Goal: Check status: Check status

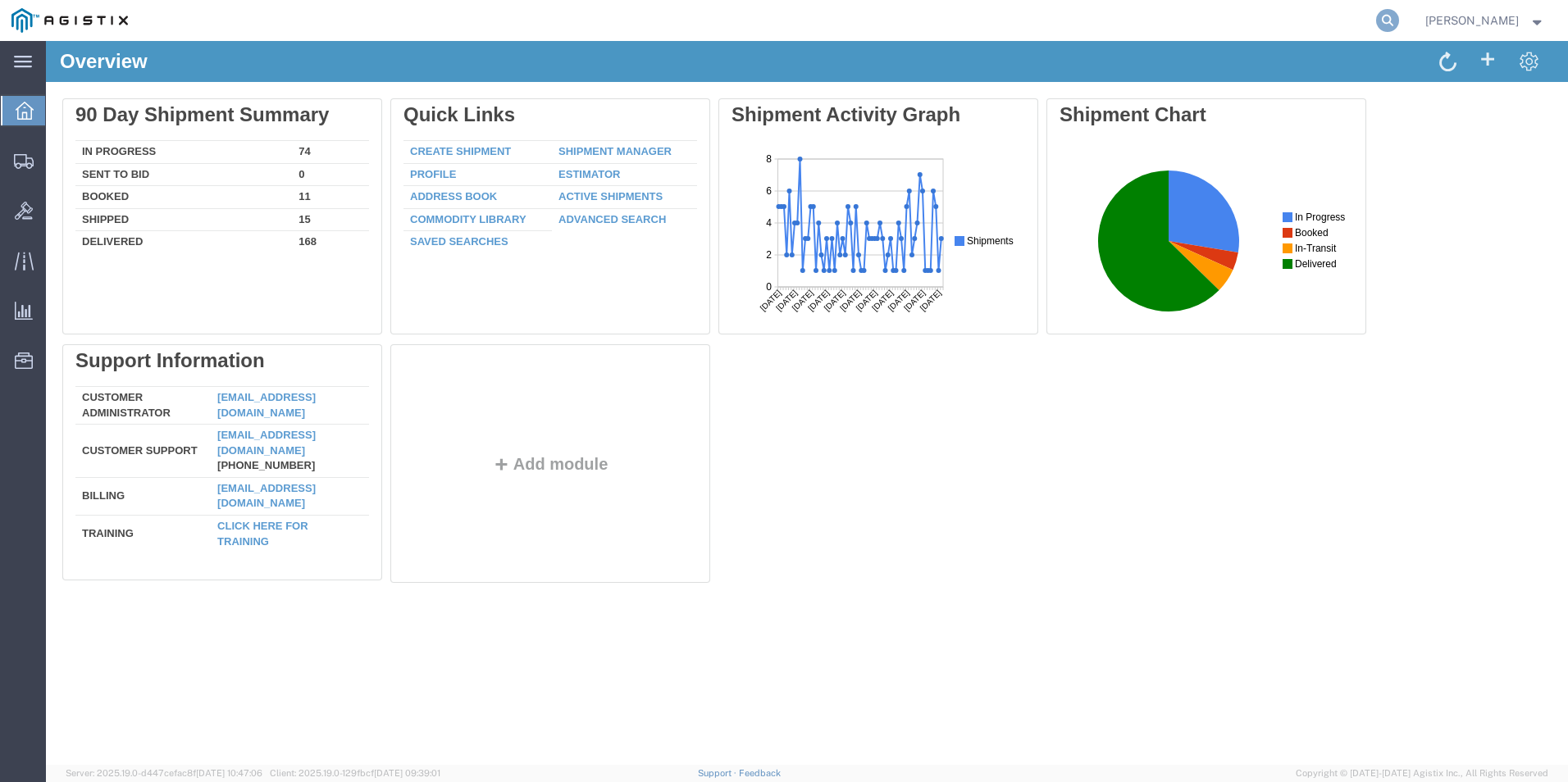
click at [1399, 22] on icon at bounding box center [1387, 20] width 23 height 23
drag, startPoint x: 1263, startPoint y: 18, endPoint x: 1212, endPoint y: 26, distance: 51.6
click at [1212, 26] on input "search" at bounding box center [1127, 20] width 498 height 39
click at [1211, 26] on input "search" at bounding box center [1127, 20] width 498 height 39
paste input "GDIT-73968"
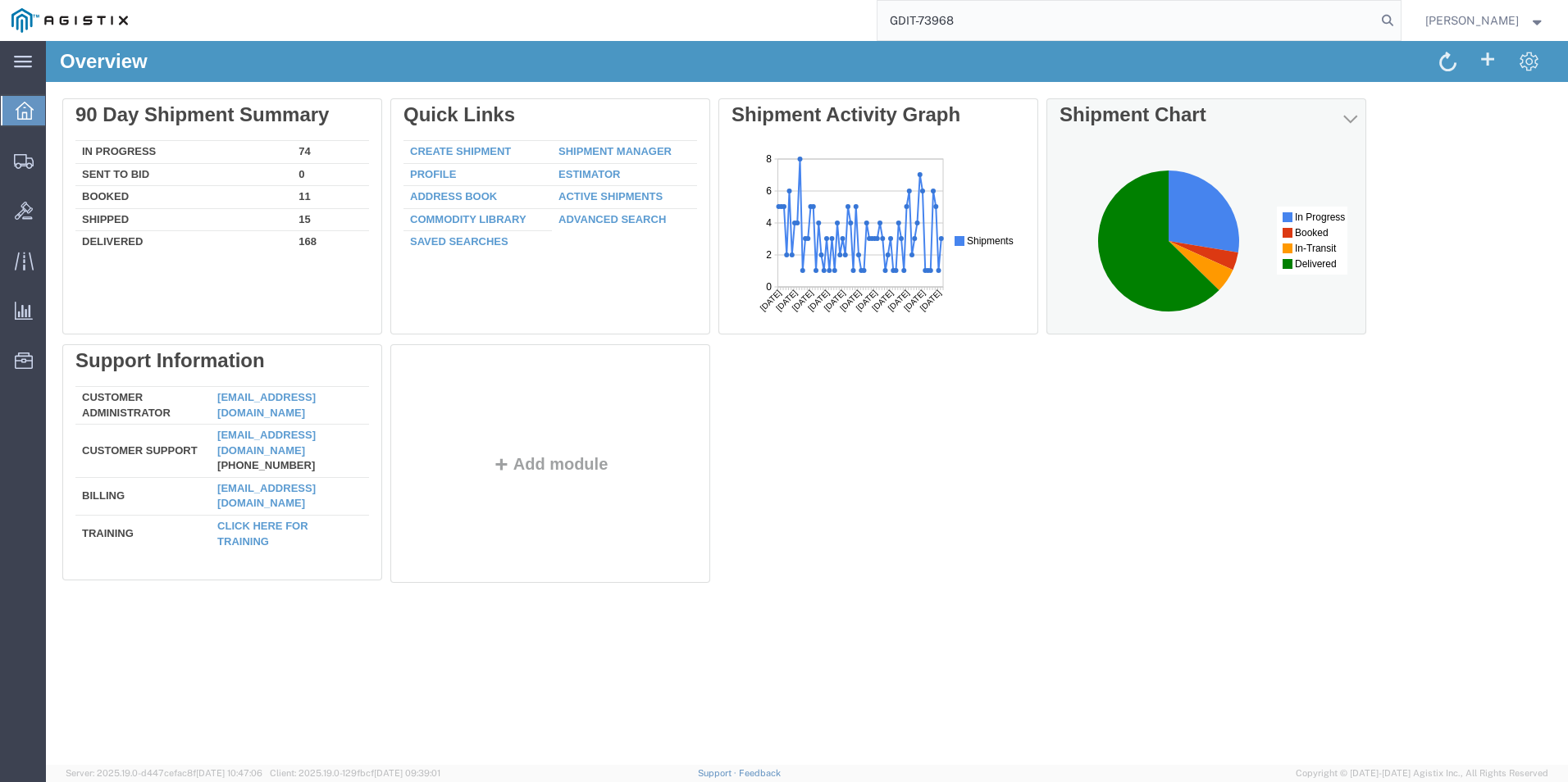
type input "GDIT-73968"
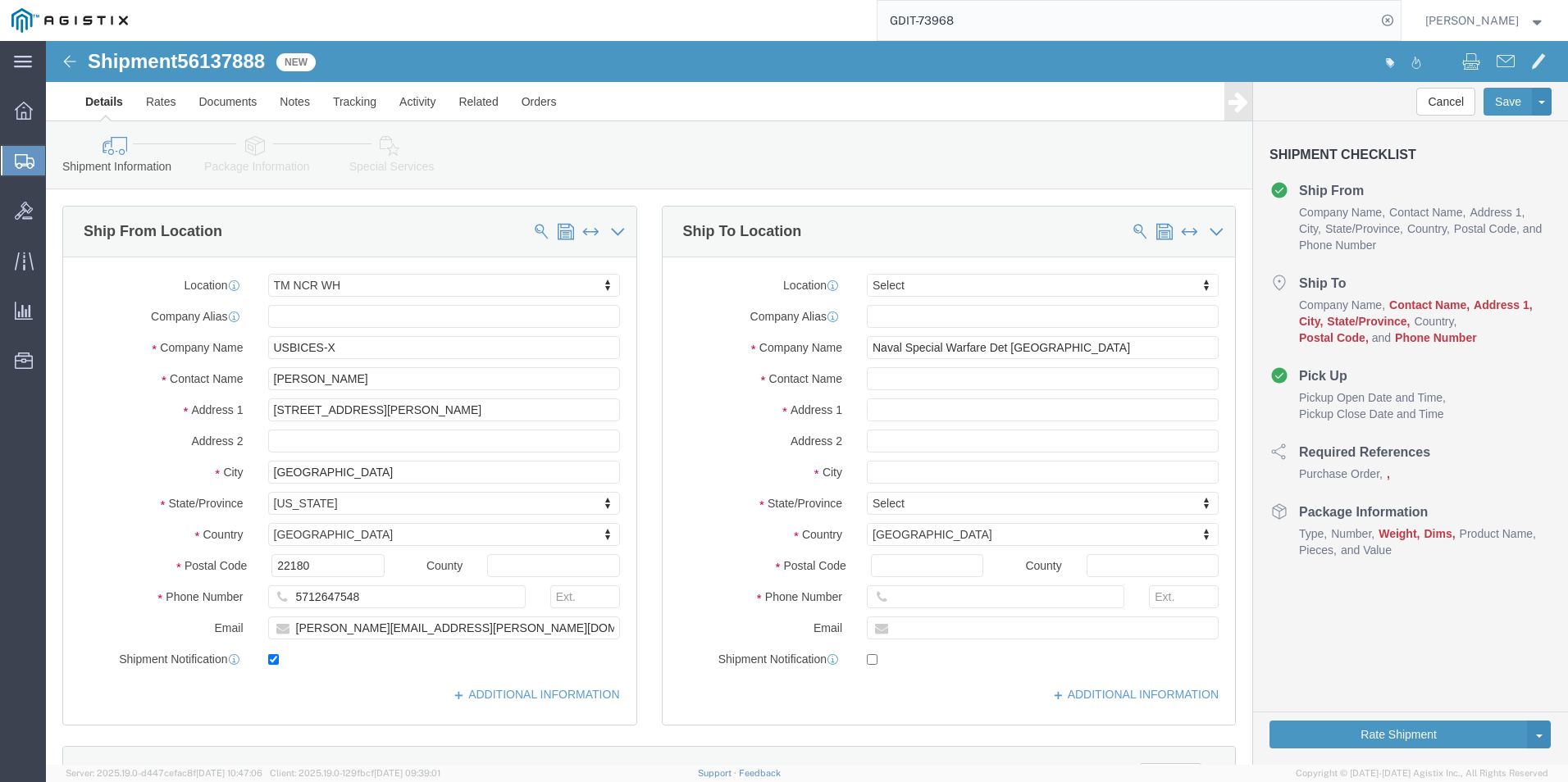
select select "69651"
select select
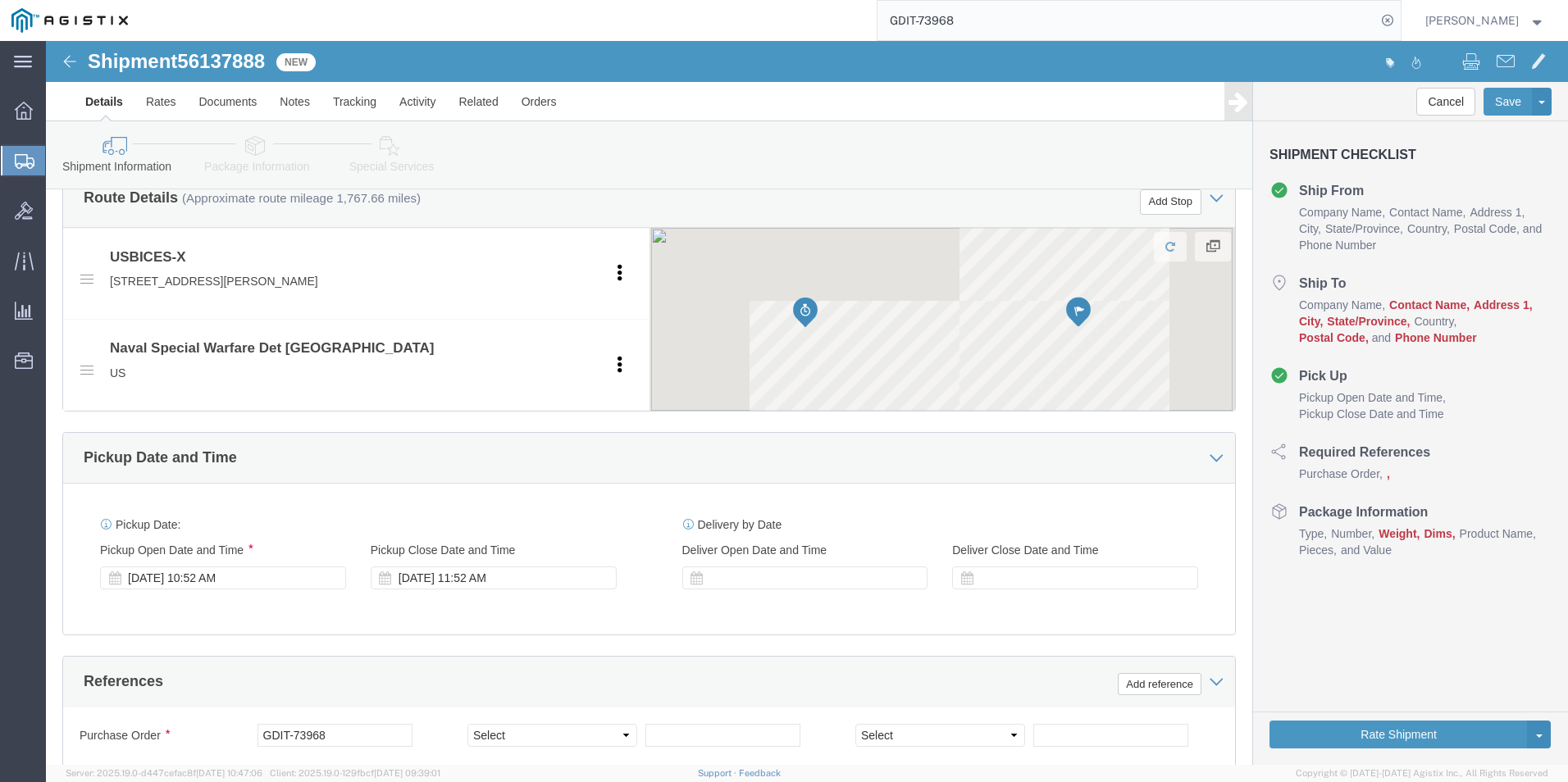
scroll to position [656, 0]
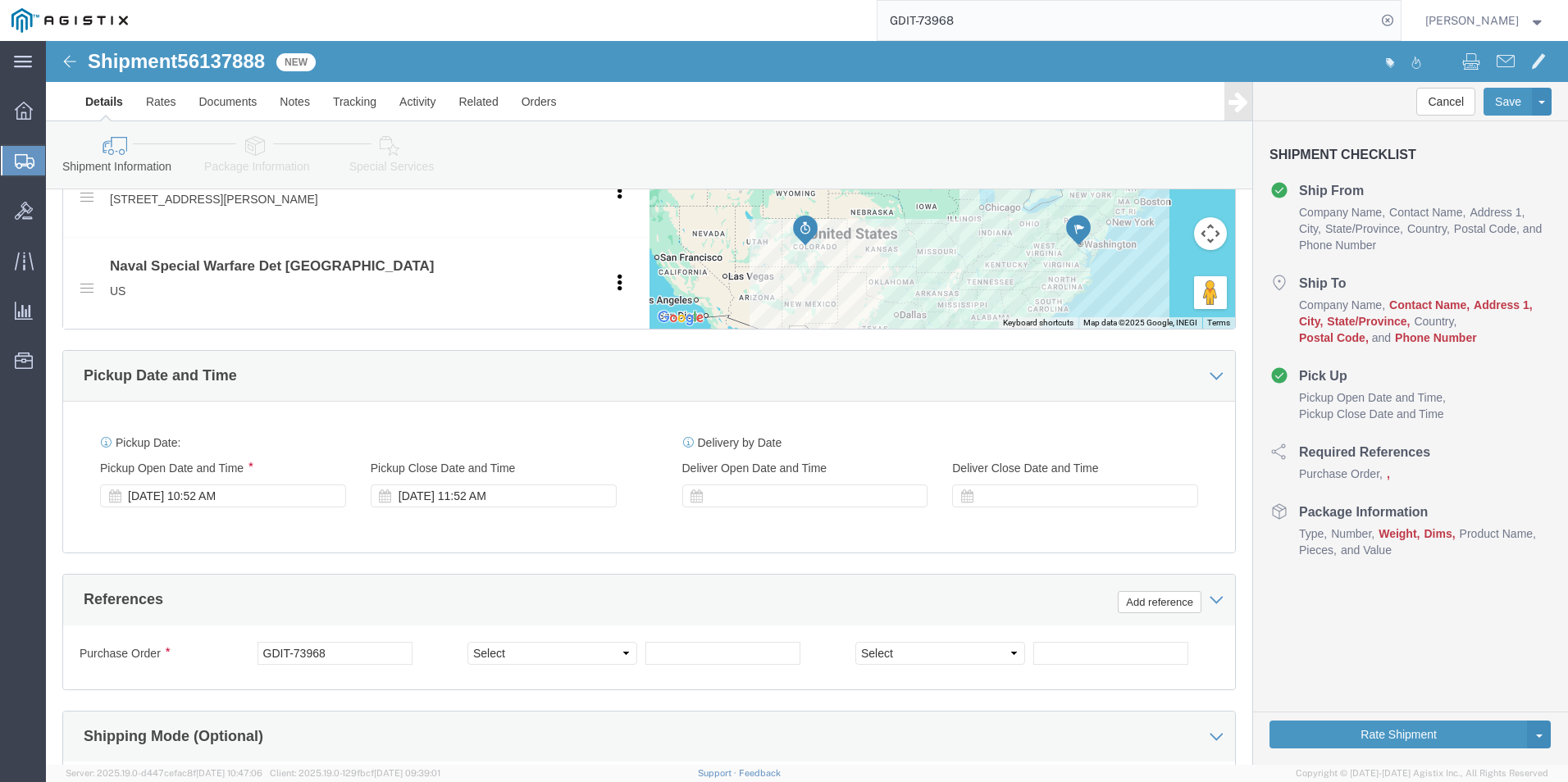
click link "Package Information"
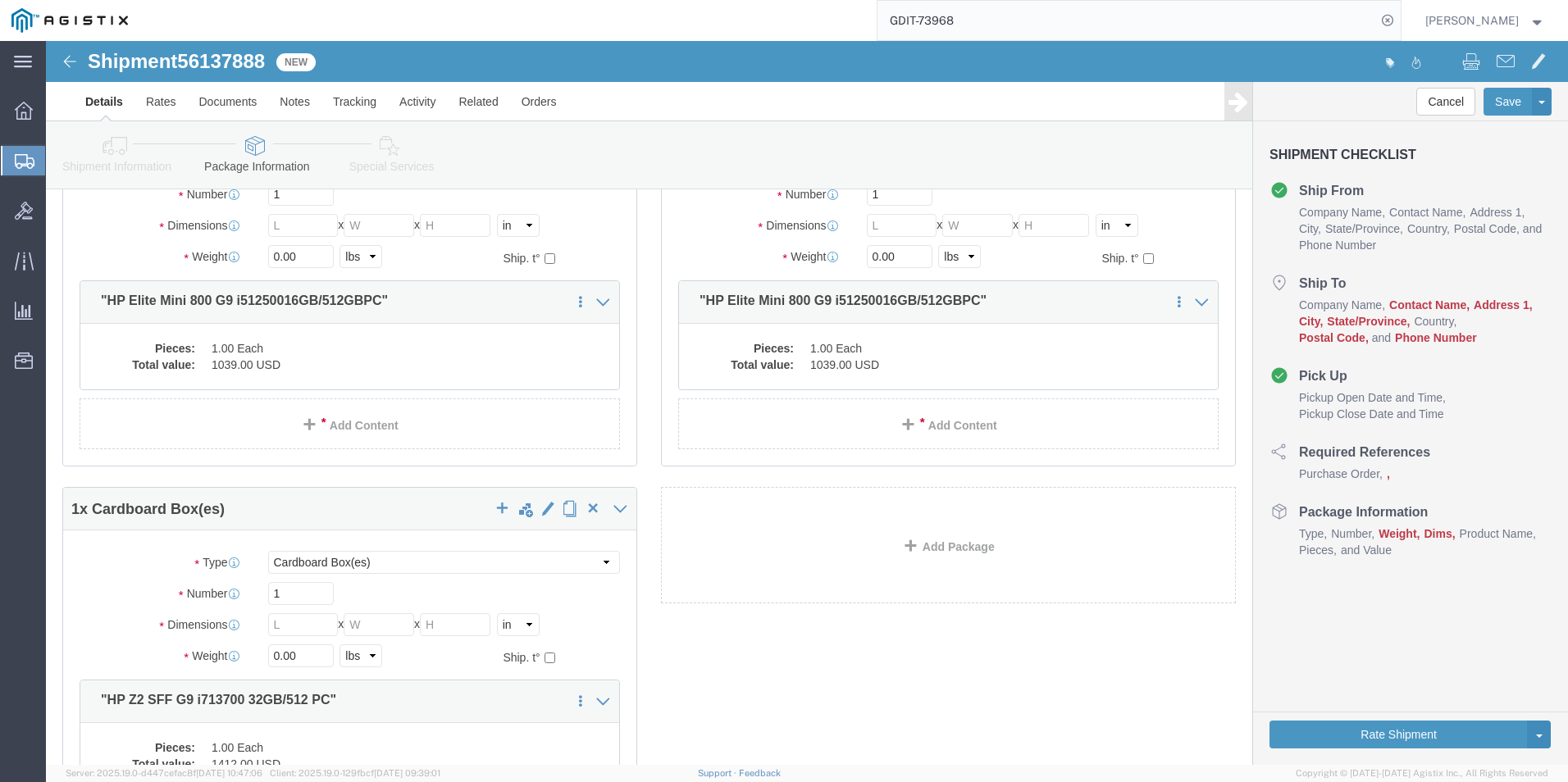
scroll to position [246, 0]
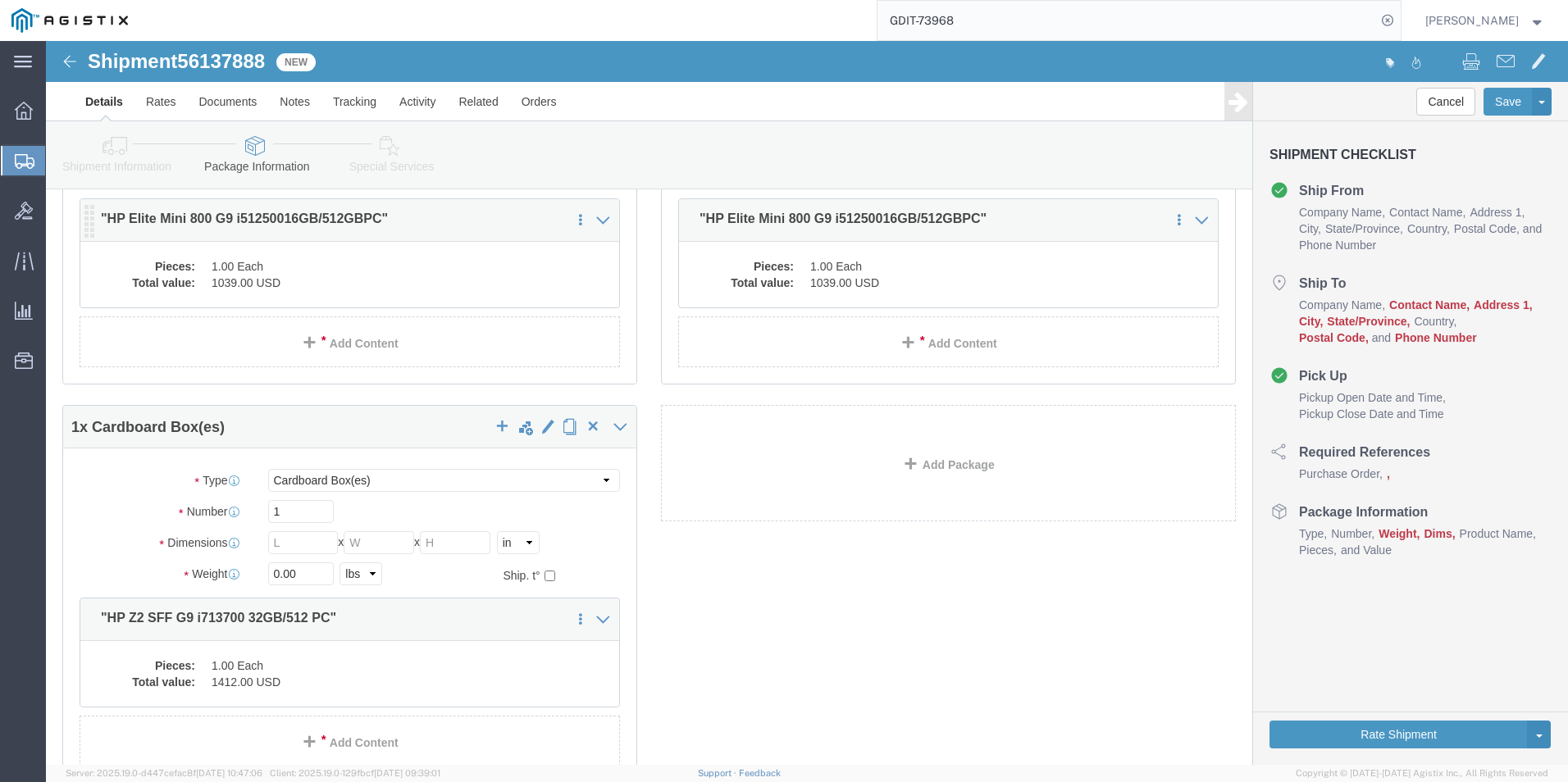
click dd "1.00 Each"
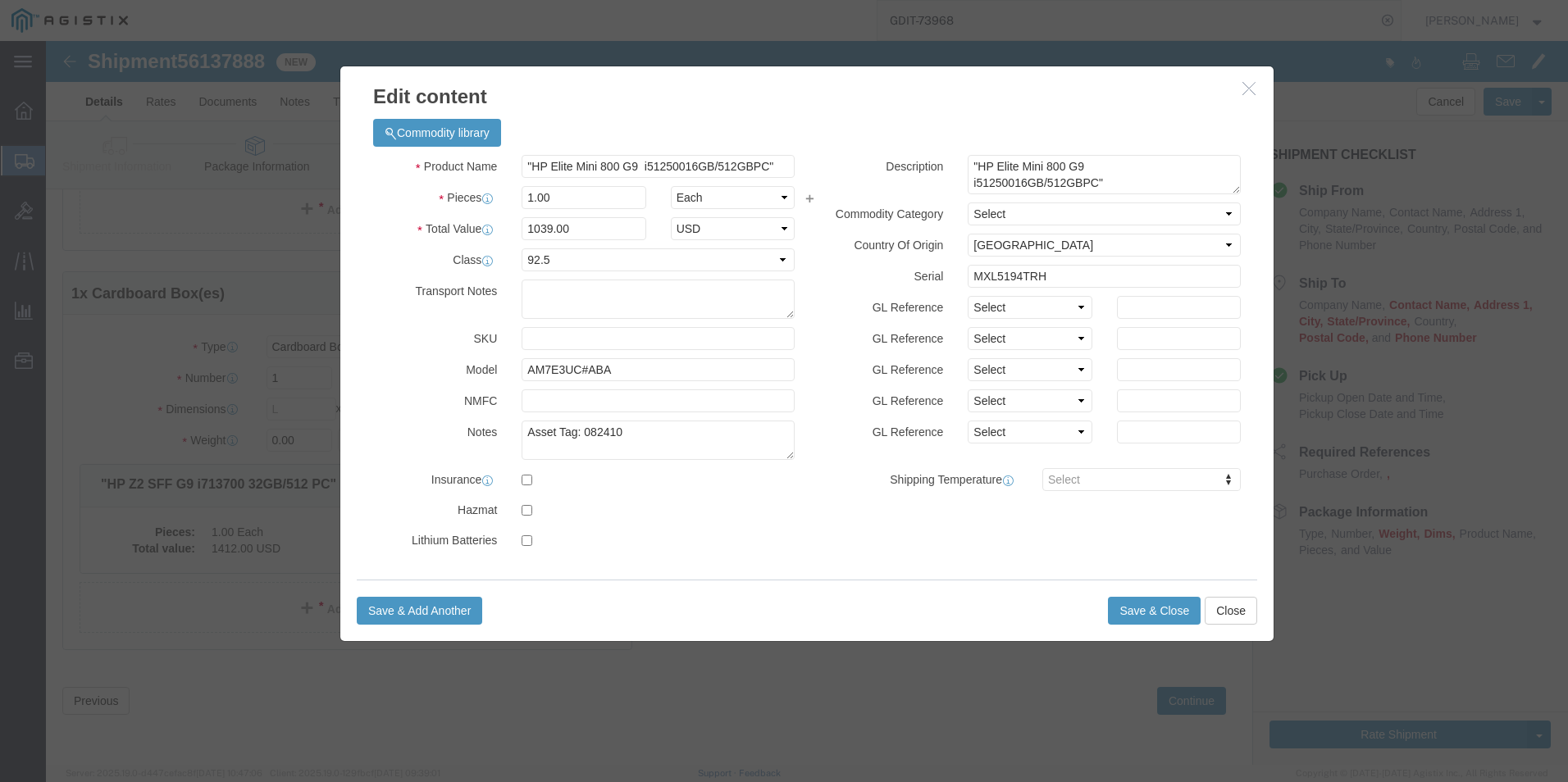
scroll to position [0, 0]
click icon "button"
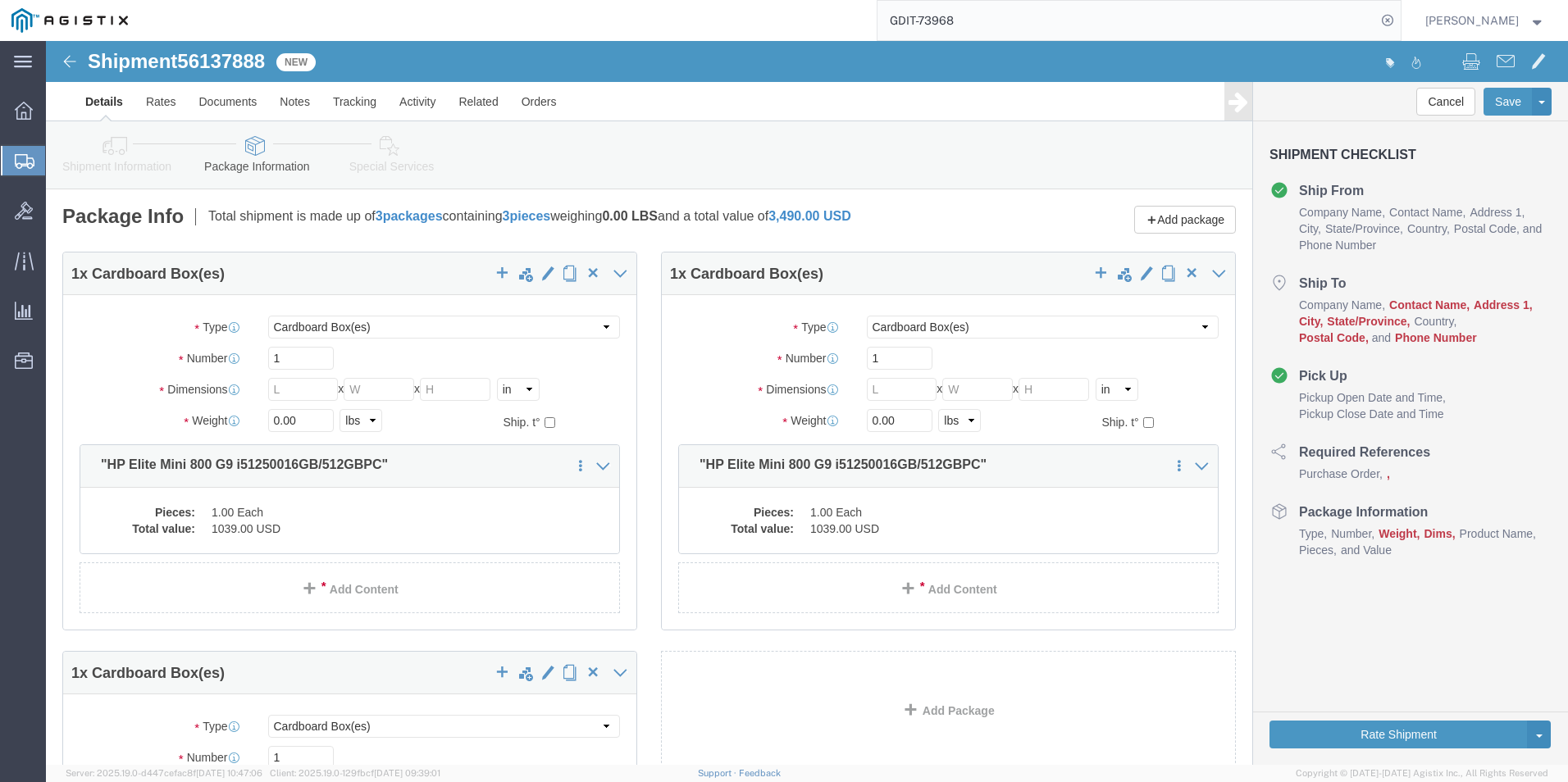
click icon
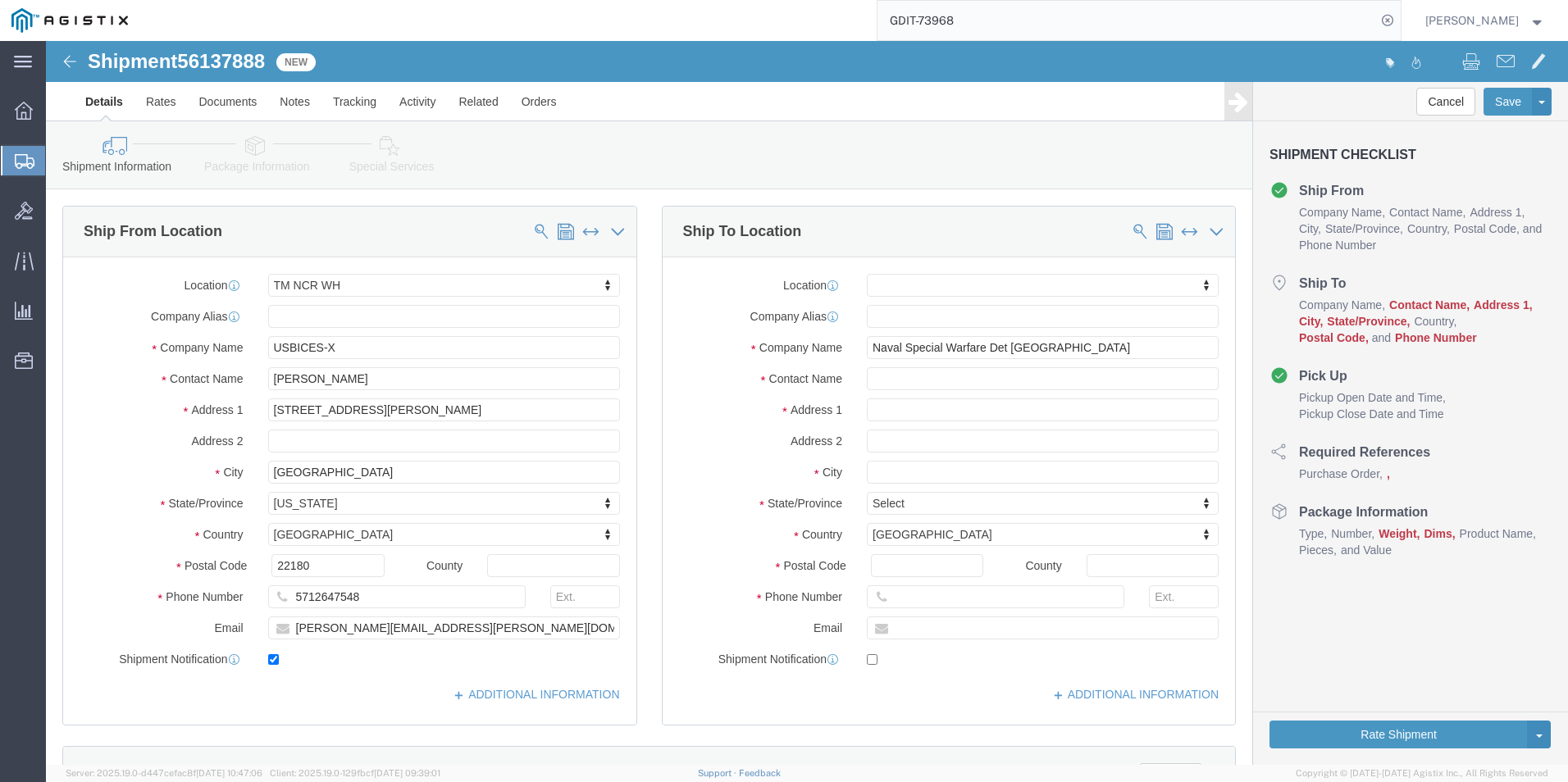
drag, startPoint x: 212, startPoint y: 107, endPoint x: 214, endPoint y: 137, distance: 30.1
click icon
